Goal: Check status: Check status

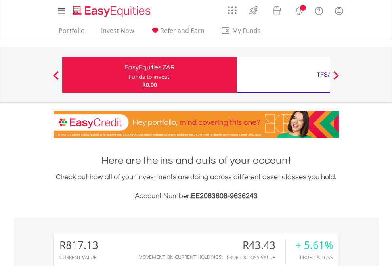
scroll to position [76, 125]
click at [129, 75] on div "Funds to invest:" at bounding box center [150, 77] width 42 height 8
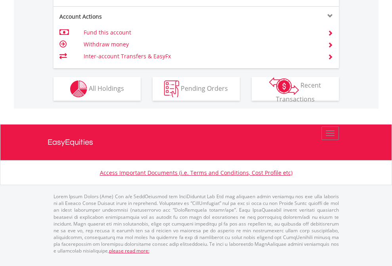
scroll to position [745, 0]
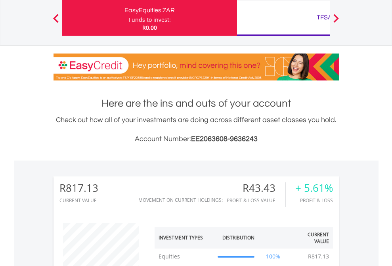
scroll to position [76, 125]
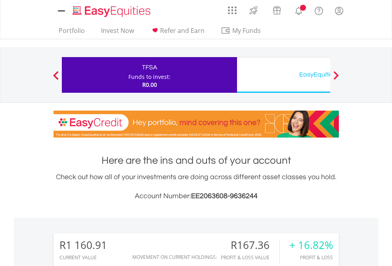
scroll to position [76, 125]
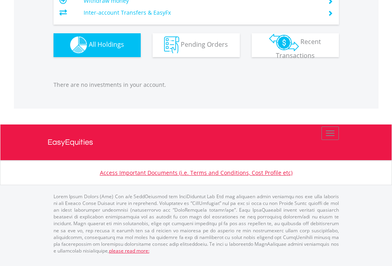
scroll to position [786, 0]
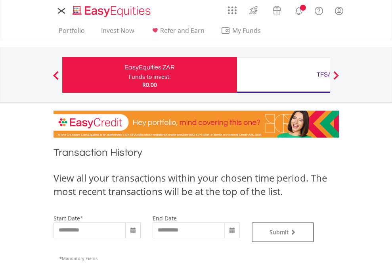
type input "**********"
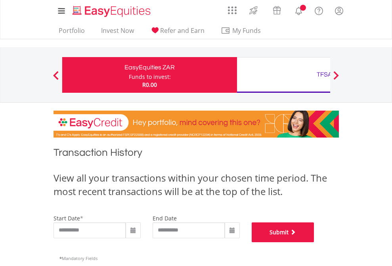
click at [315, 242] on button "Submit" at bounding box center [283, 233] width 63 height 20
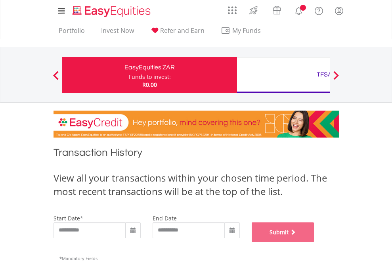
scroll to position [322, 0]
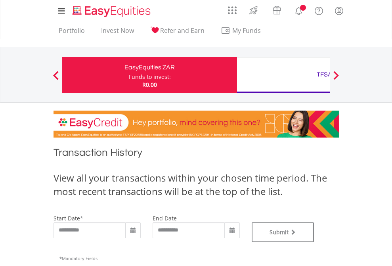
click at [284, 75] on div "TFSA" at bounding box center [324, 74] width 165 height 11
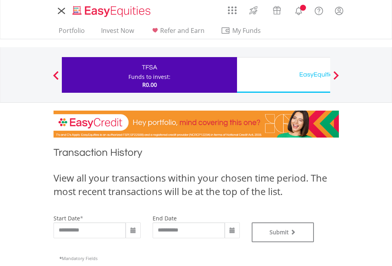
type input "**********"
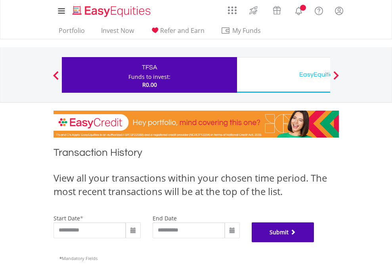
click at [315, 242] on button "Submit" at bounding box center [283, 233] width 63 height 20
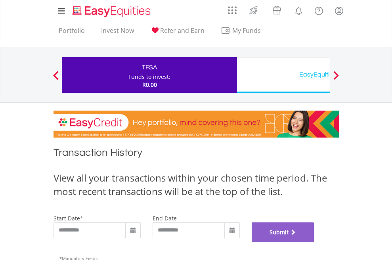
scroll to position [322, 0]
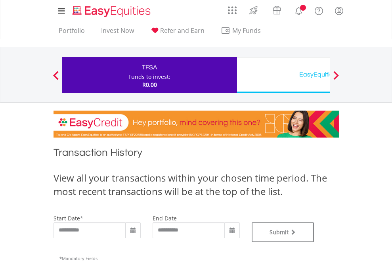
click at [284, 75] on div "EasyEquities USD" at bounding box center [324, 74] width 165 height 11
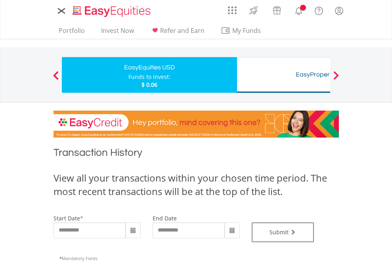
type input "**********"
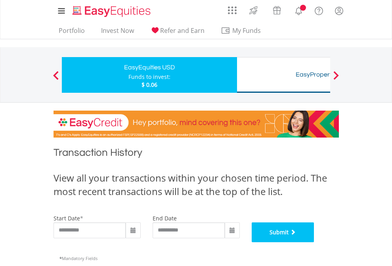
click at [315, 242] on button "Submit" at bounding box center [283, 233] width 63 height 20
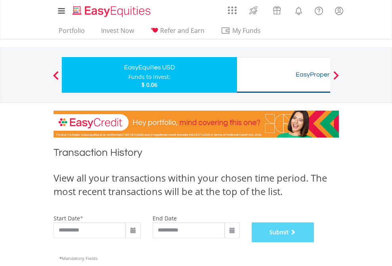
scroll to position [322, 0]
